Goal: Find specific page/section: Find specific page/section

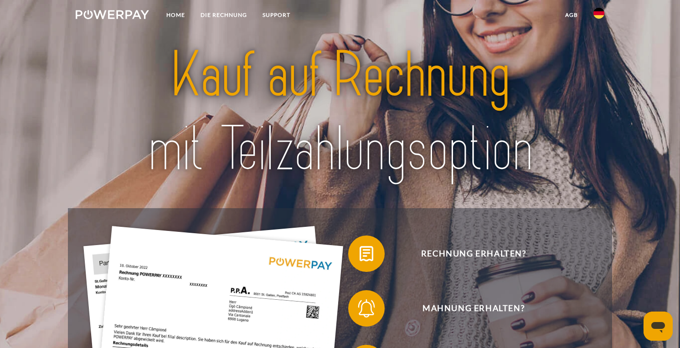
click at [599, 13] on img at bounding box center [599, 13] width 11 height 11
click at [601, 45] on img at bounding box center [599, 42] width 11 height 11
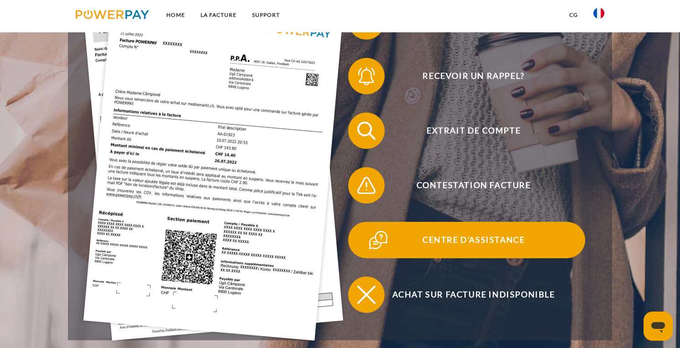
scroll to position [233, 0]
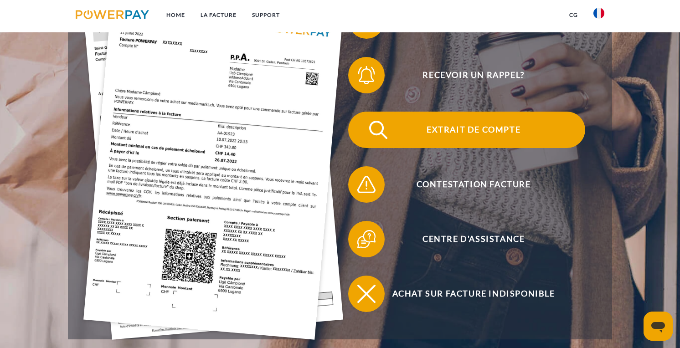
click at [492, 124] on span "Extrait de compte" at bounding box center [473, 130] width 223 height 36
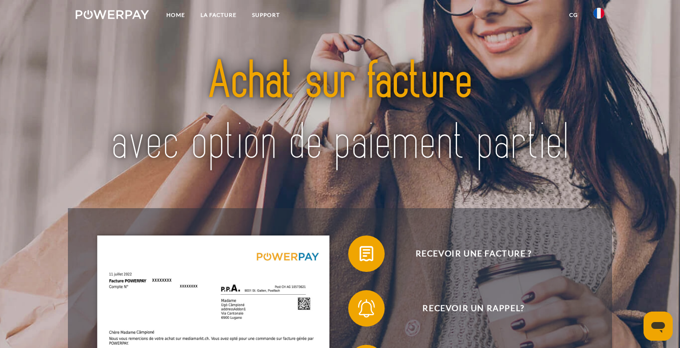
scroll to position [0, 0]
click at [180, 12] on link "Home" at bounding box center [176, 15] width 34 height 16
click at [218, 13] on link "LA FACTURE" at bounding box center [219, 15] width 52 height 16
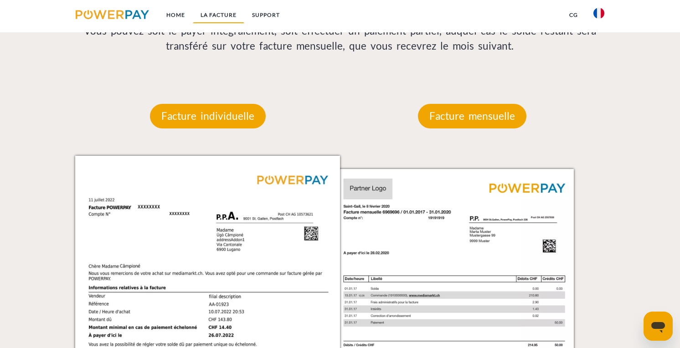
scroll to position [824, 0]
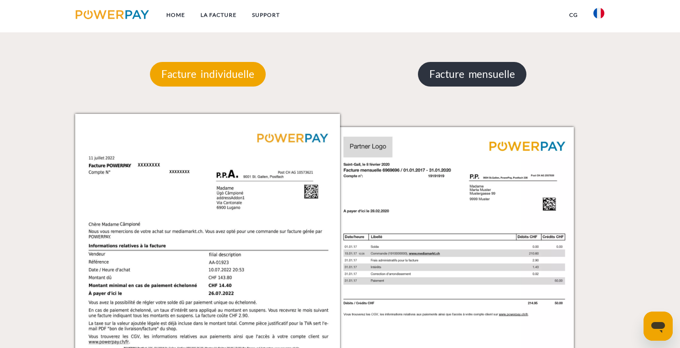
click at [474, 69] on p "Facture mensuelle" at bounding box center [472, 74] width 109 height 25
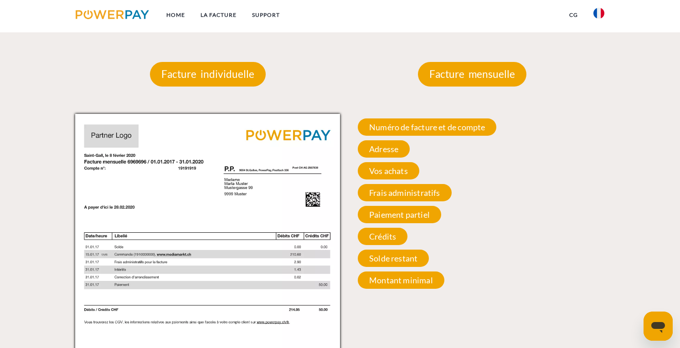
click at [601, 10] on img at bounding box center [599, 13] width 11 height 11
click at [126, 18] on img at bounding box center [112, 14] width 73 height 9
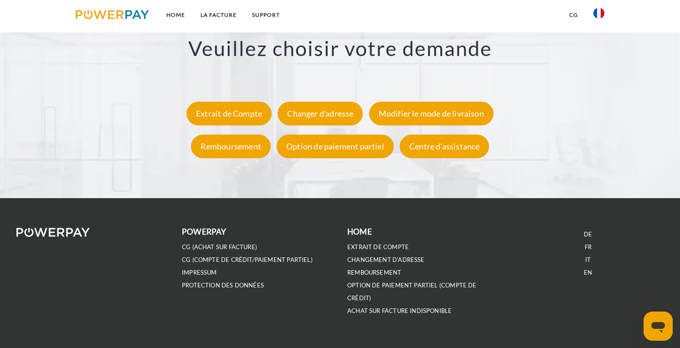
scroll to position [1723, 0]
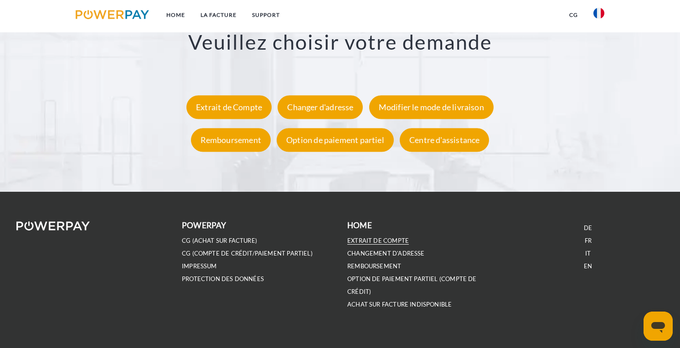
click at [389, 237] on link "EXTRAIT DE COMPTE" at bounding box center [378, 241] width 62 height 8
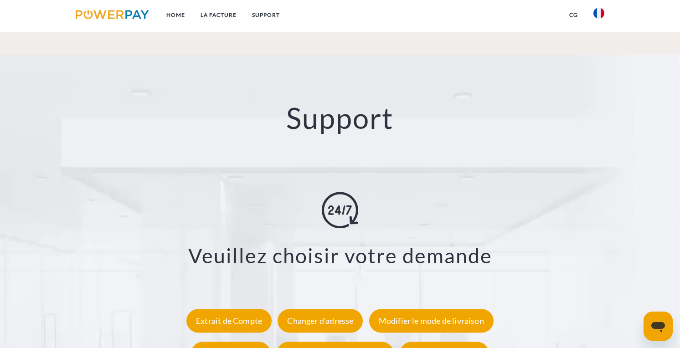
scroll to position [1496, 0]
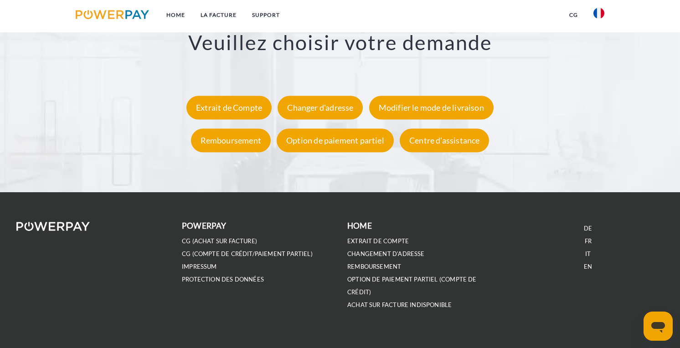
scroll to position [1721, 0]
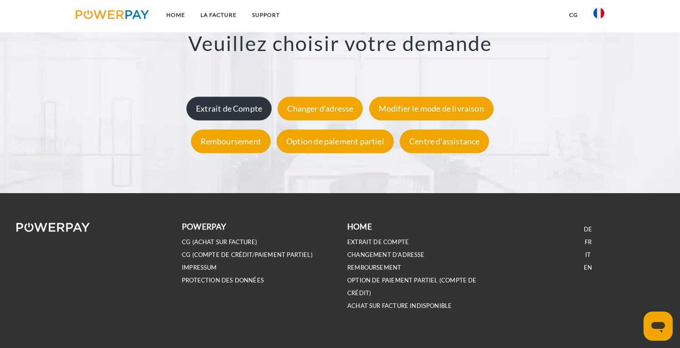
click at [247, 114] on div "Extrait de Compte" at bounding box center [228, 109] width 85 height 24
